Goal: Task Accomplishment & Management: Complete application form

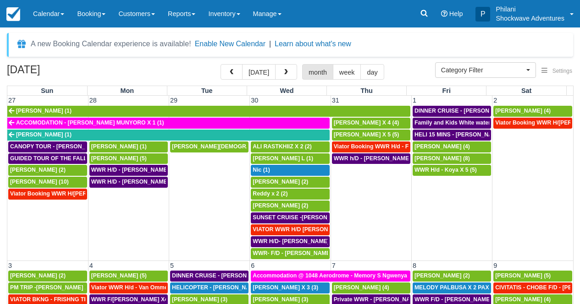
select select
click at [282, 71] on button "button" at bounding box center [286, 72] width 22 height 16
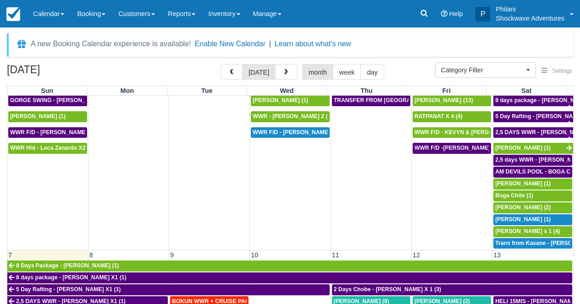
scroll to position [41, 0]
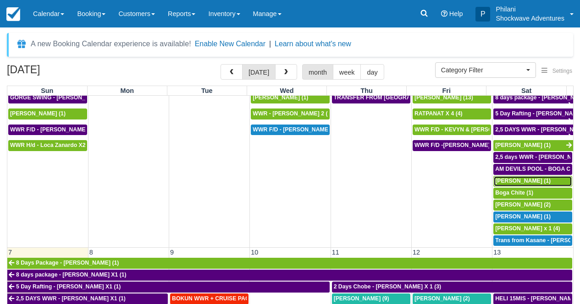
click at [511, 180] on span "Amy Robinson (1)" at bounding box center [522, 181] width 55 height 6
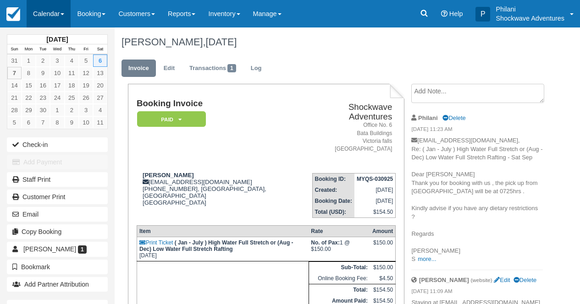
click at [53, 18] on link "Calendar" at bounding box center [49, 13] width 44 height 27
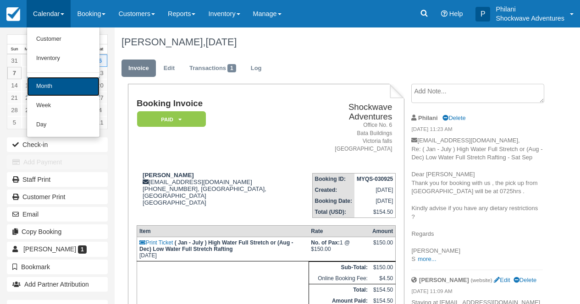
click at [60, 89] on link "Month" at bounding box center [63, 86] width 72 height 19
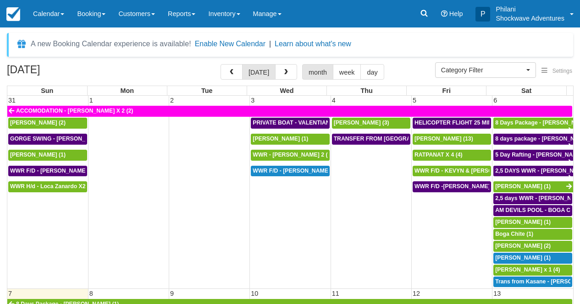
select select
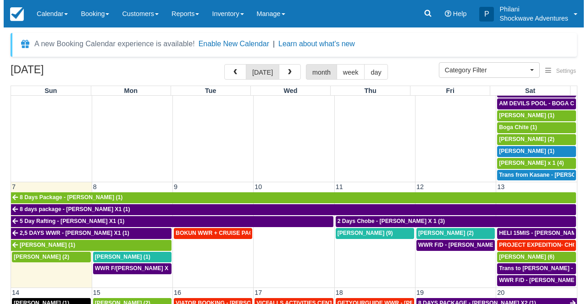
scroll to position [107, 0]
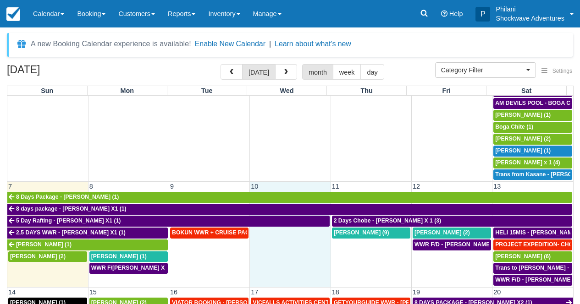
click at [297, 251] on td at bounding box center [290, 256] width 81 height 59
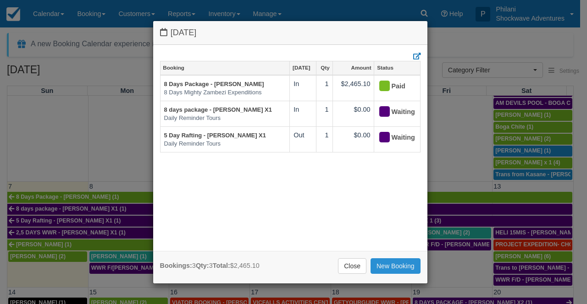
click at [386, 265] on link "New Booking" at bounding box center [395, 266] width 50 height 16
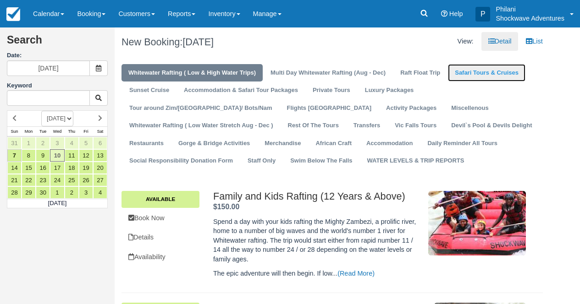
click at [486, 76] on link "Safari Tours & Cruises" at bounding box center [486, 73] width 77 height 18
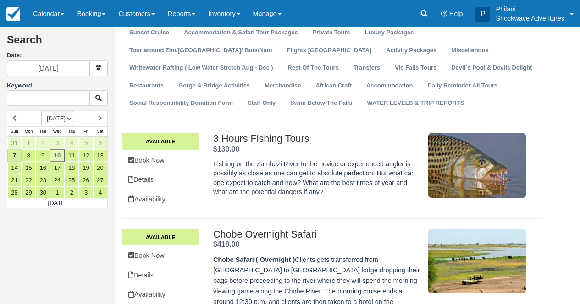
scroll to position [44, 0]
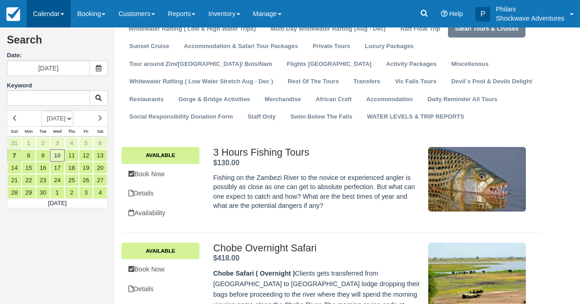
click at [56, 16] on link "Calendar" at bounding box center [49, 13] width 44 height 27
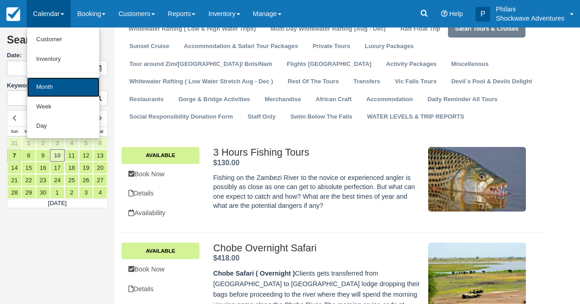
click at [76, 85] on link "Month" at bounding box center [63, 87] width 72 height 20
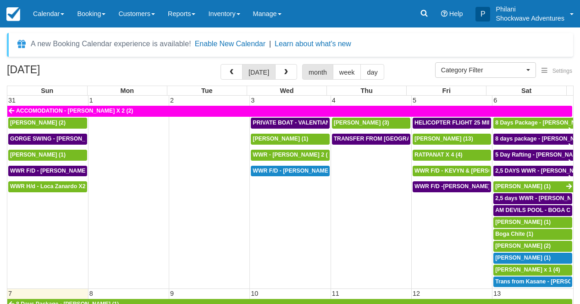
select select
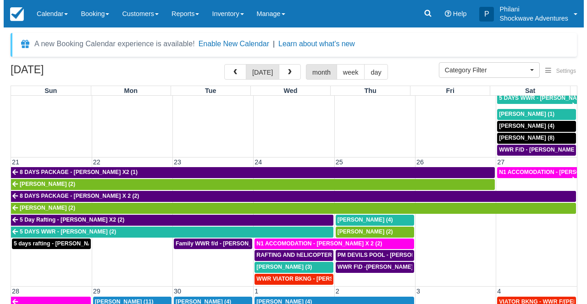
scroll to position [391, 0]
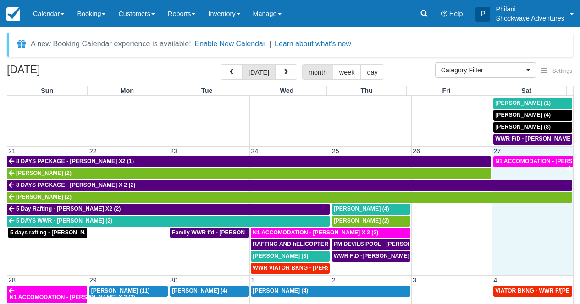
click at [514, 252] on td at bounding box center [532, 238] width 81 height 71
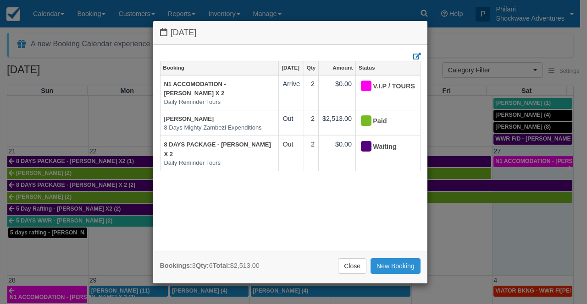
click at [397, 267] on link "New Booking" at bounding box center [395, 266] width 50 height 16
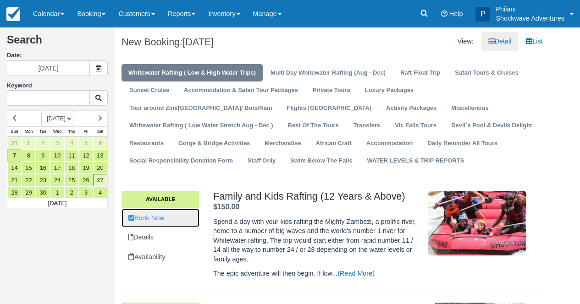
click at [168, 218] on link "Book Now" at bounding box center [160, 218] width 78 height 19
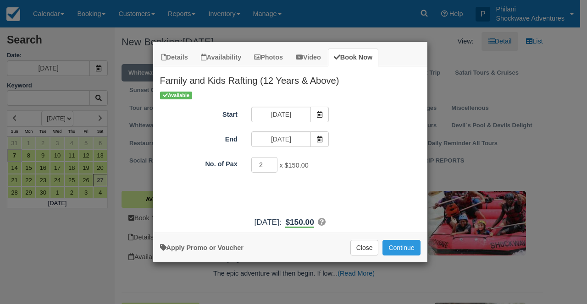
click at [269, 164] on input "2" at bounding box center [264, 165] width 27 height 16
type input "3"
click at [269, 164] on input "3" at bounding box center [264, 165] width 27 height 16
click at [400, 248] on button "Continue" at bounding box center [401, 248] width 38 height 16
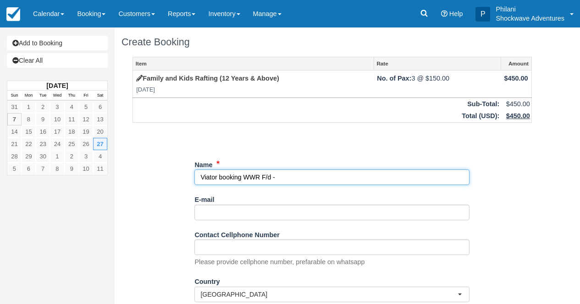
paste input "Nicoll, Joanna"
click at [297, 179] on input "Name" at bounding box center [331, 178] width 275 height 16
click at [325, 176] on input "Name" at bounding box center [331, 178] width 275 height 16
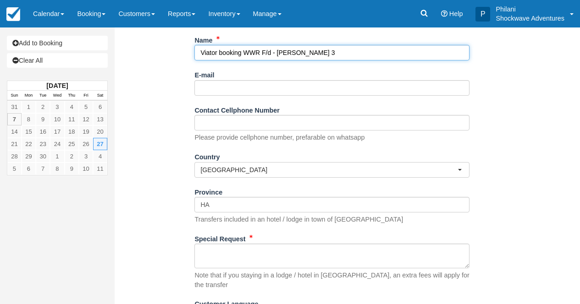
type input "Viator booking WWR F/d - Nicoll Joanna X 3"
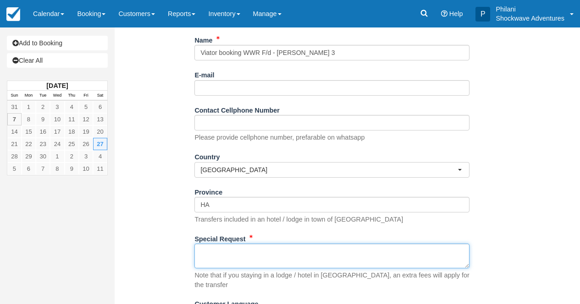
click at [246, 259] on textarea "Special Request" at bounding box center [331, 256] width 275 height 25
paste textarea "Customer Nicoll, Joanna Customer email S-9f1dfab0f783448ba47bc9e73a08519a+13122…"
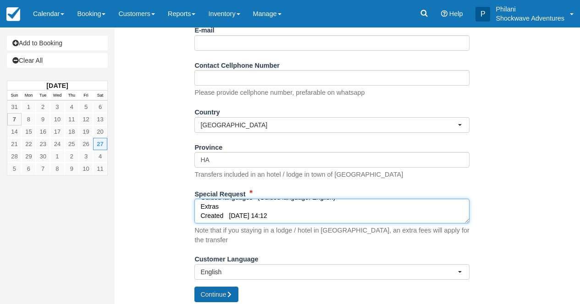
type textarea "Customer Nicoll, Joanna Customer email S-9f1dfab0f783448ba47bc9e73a08519a+13122…"
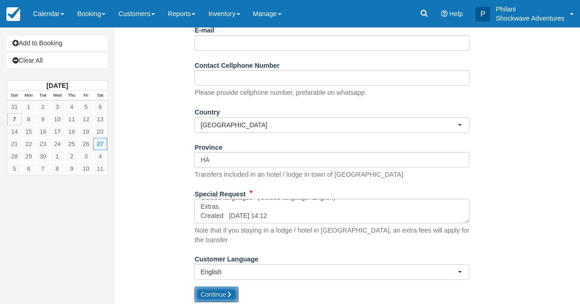
click at [222, 291] on button "Continue" at bounding box center [216, 295] width 44 height 16
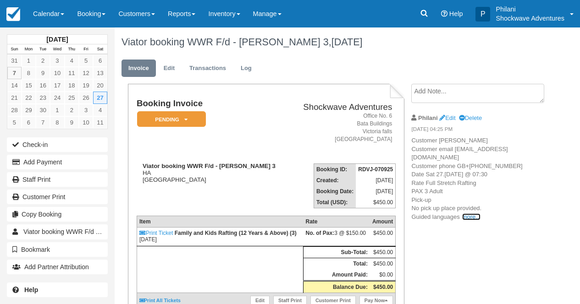
click at [471, 220] on link "more..." at bounding box center [471, 217] width 18 height 7
click at [0, 0] on span "(Guided language: English) Extras Created Sun, September 07 2025 @ 14:12" at bounding box center [0, 0] width 0 height 0
click at [479, 260] on div "Booking Invoice Pending   Reserved Deposit Paid Waiting Cancelled Void NO LONGE…" at bounding box center [332, 261] width 435 height 354
click at [186, 121] on icon at bounding box center [185, 119] width 3 height 5
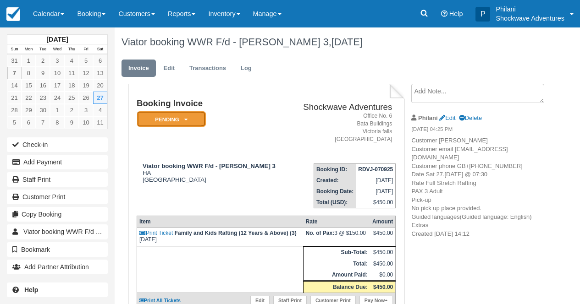
click at [195, 114] on em "Pending" at bounding box center [171, 119] width 69 height 16
click at [196, 114] on em "Pending" at bounding box center [171, 119] width 69 height 16
click at [189, 124] on em "Pending" at bounding box center [171, 119] width 69 height 16
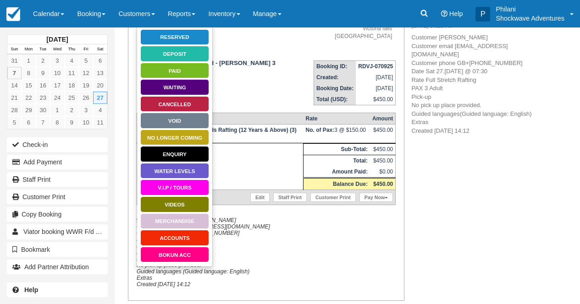
scroll to position [110, 0]
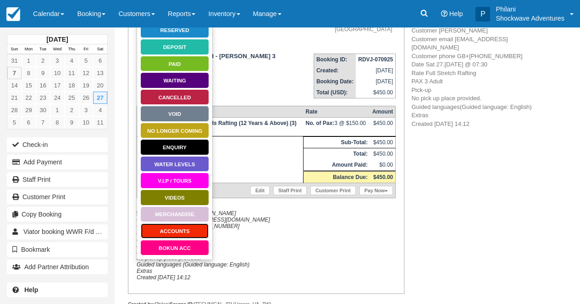
click at [193, 231] on link "ACCOUNTS" at bounding box center [174, 231] width 69 height 16
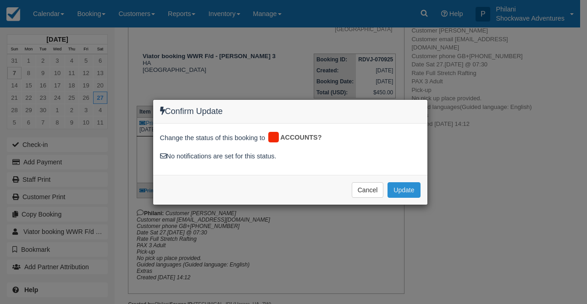
click at [396, 187] on button "Update" at bounding box center [403, 190] width 33 height 16
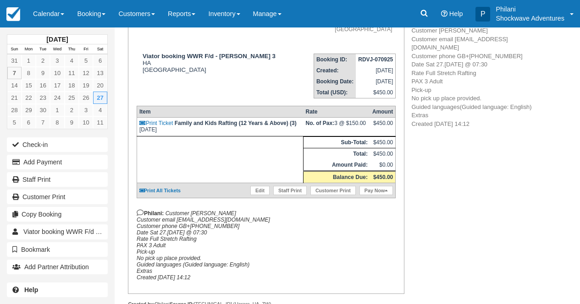
click at [421, 193] on div "Booking Invoice ACCOUNTS   Pending Reserved Deposit Paid Waiting Cancelled Void…" at bounding box center [332, 151] width 435 height 354
click at [60, 17] on link "Calendar" at bounding box center [49, 13] width 44 height 27
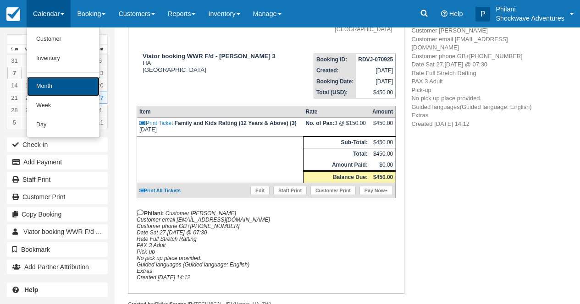
click at [56, 84] on link "Month" at bounding box center [63, 86] width 72 height 19
click at [56, 84] on link "17" at bounding box center [57, 85] width 14 height 12
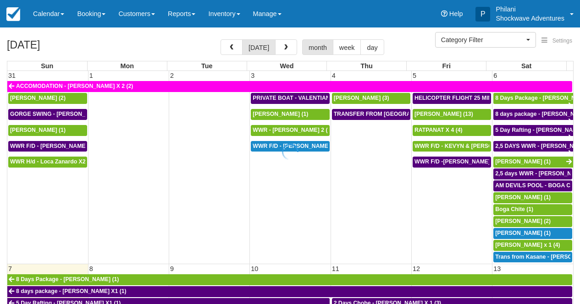
select select
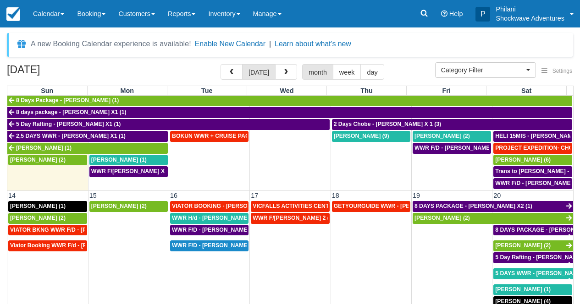
scroll to position [214, 0]
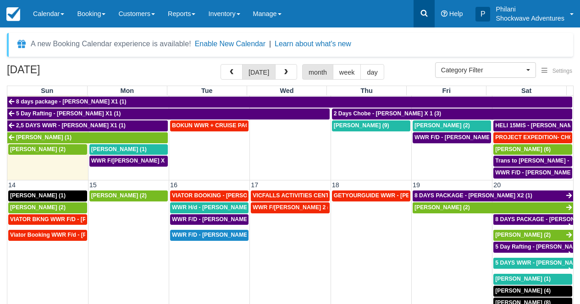
click at [419, 11] on icon at bounding box center [423, 13] width 9 height 9
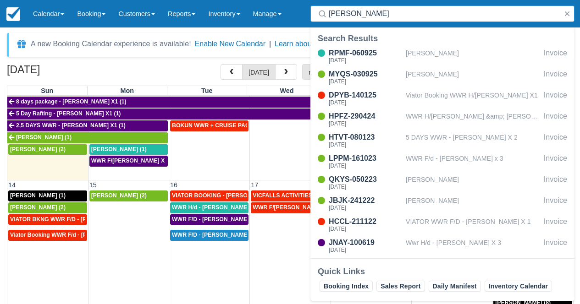
type input "[PERSON_NAME]"
click at [200, 70] on div "[DATE] [DATE] month week day" at bounding box center [290, 74] width 566 height 20
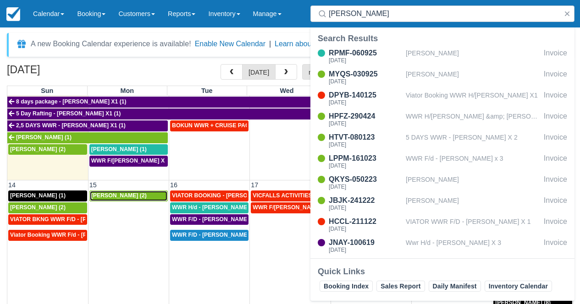
click at [124, 195] on span "Oscar Atkinson (2)" at bounding box center [118, 195] width 55 height 6
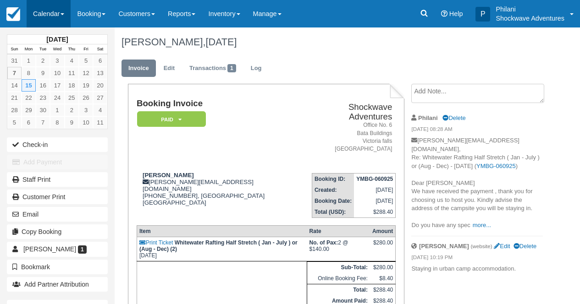
click at [50, 18] on link "Calendar" at bounding box center [49, 13] width 44 height 27
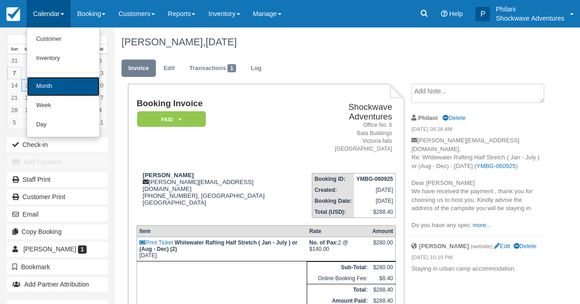
click at [62, 87] on link "Month" at bounding box center [63, 86] width 72 height 19
click at [62, 87] on link "17" at bounding box center [57, 85] width 14 height 12
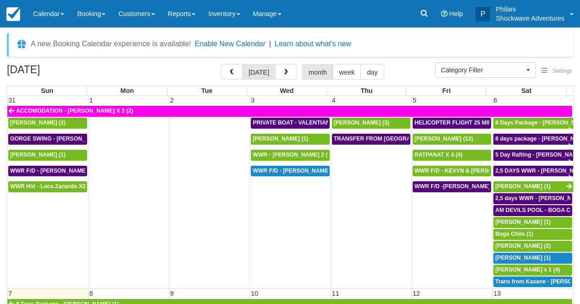
select select
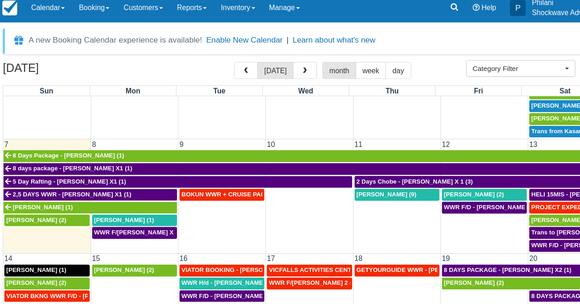
scroll to position [156, 0]
